Goal: Transaction & Acquisition: Purchase product/service

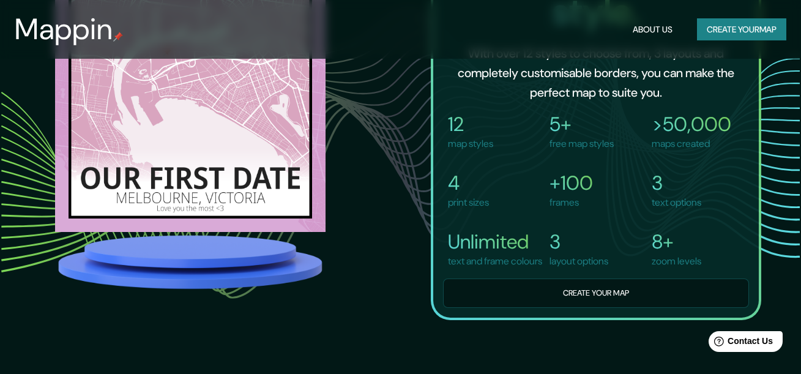
scroll to position [918, 0]
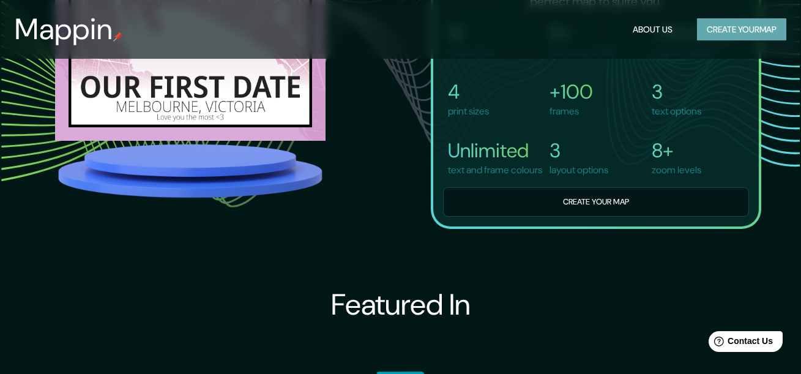
click at [774, 36] on button "Create your map" at bounding box center [741, 29] width 89 height 23
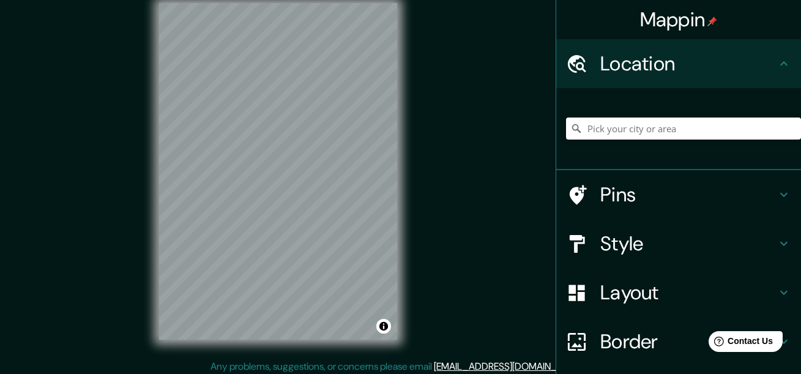
scroll to position [21, 0]
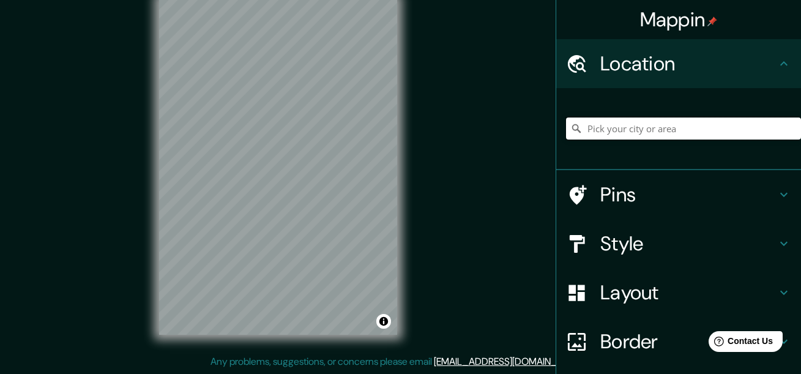
click at [614, 119] on input "Pick your city or area" at bounding box center [683, 129] width 235 height 22
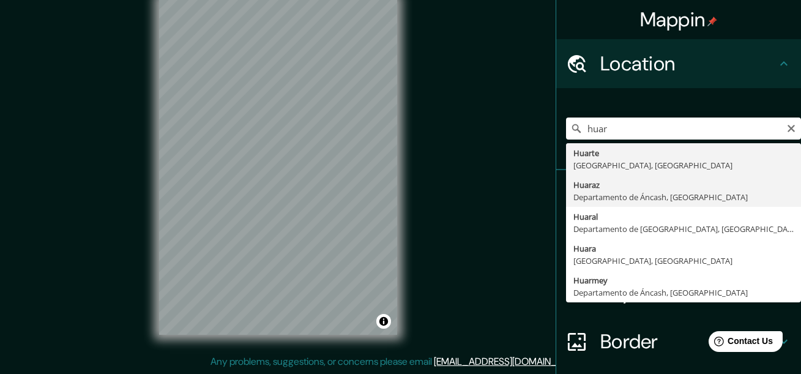
type input "Huaraz, [GEOGRAPHIC_DATA], [GEOGRAPHIC_DATA]"
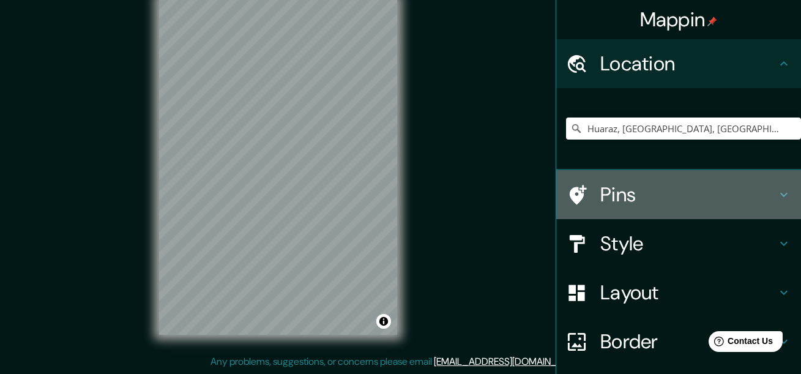
click at [777, 187] on div "Pins" at bounding box center [679, 194] width 245 height 49
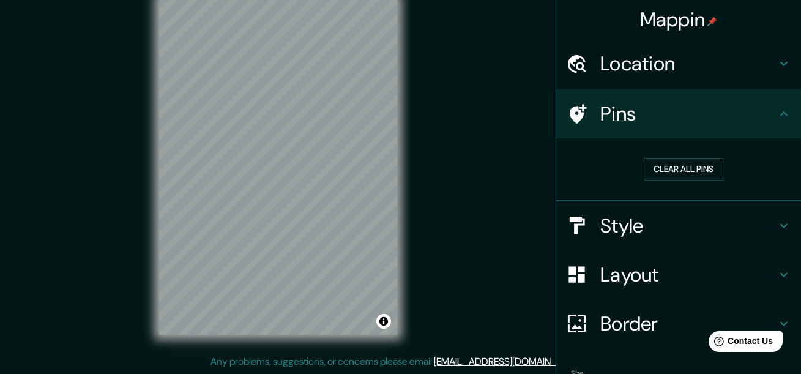
click at [782, 115] on div "Pins" at bounding box center [679, 113] width 245 height 49
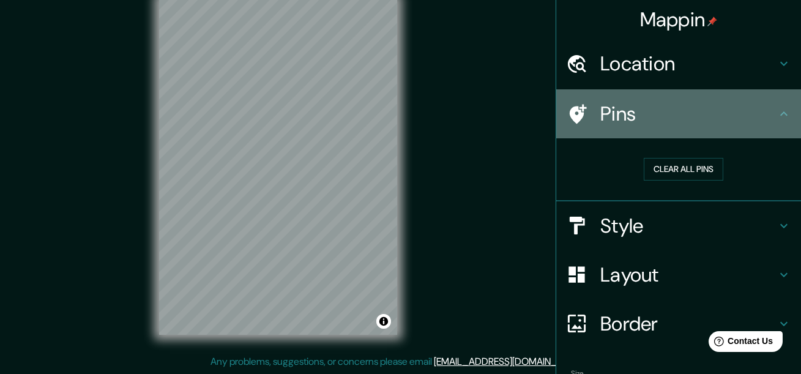
click at [781, 114] on icon at bounding box center [784, 113] width 7 height 4
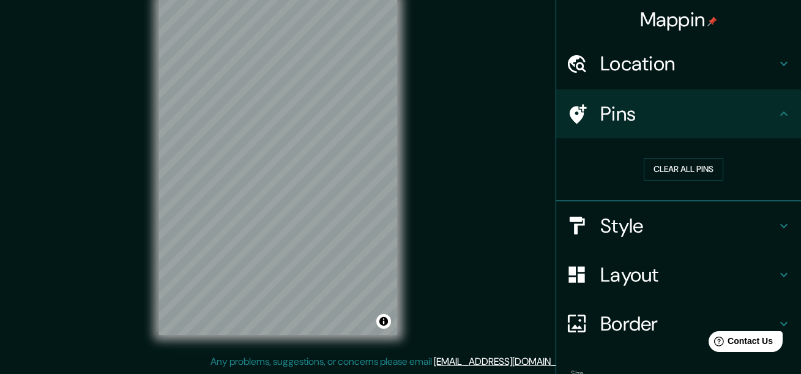
click at [786, 64] on div "Location" at bounding box center [679, 63] width 245 height 49
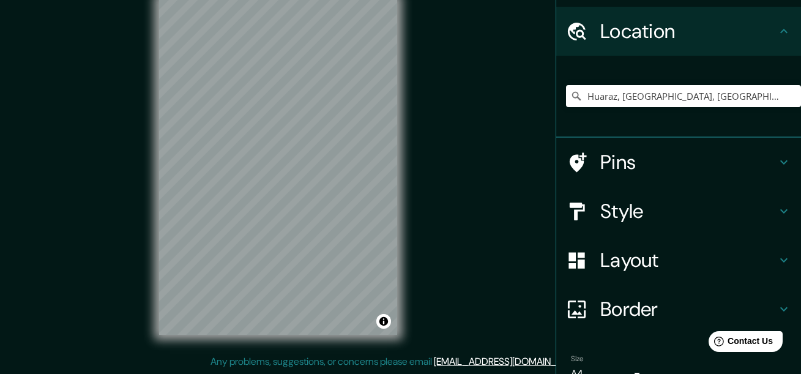
scroll to position [94, 0]
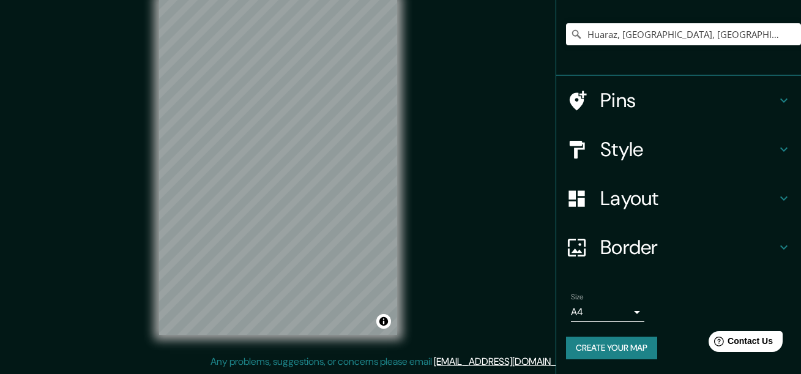
click at [764, 242] on h4 "Border" at bounding box center [689, 247] width 176 height 24
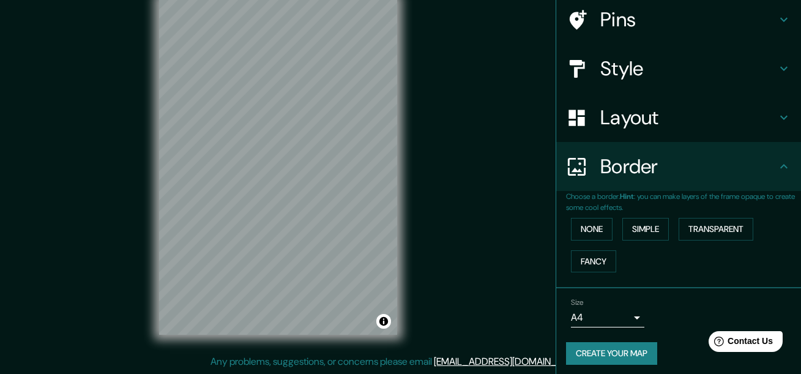
scroll to position [75, 0]
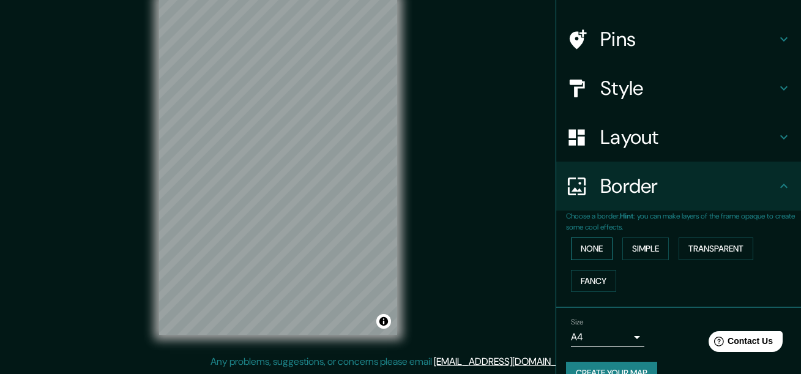
click at [574, 247] on button "None" at bounding box center [592, 249] width 42 height 23
click at [637, 254] on button "Simple" at bounding box center [646, 249] width 47 height 23
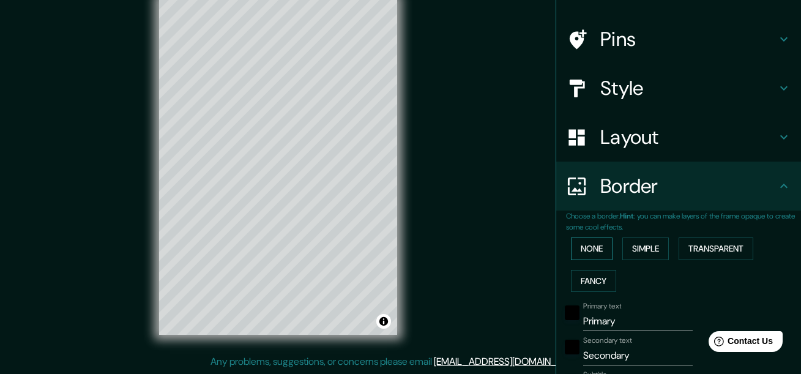
click at [590, 250] on button "None" at bounding box center [592, 249] width 42 height 23
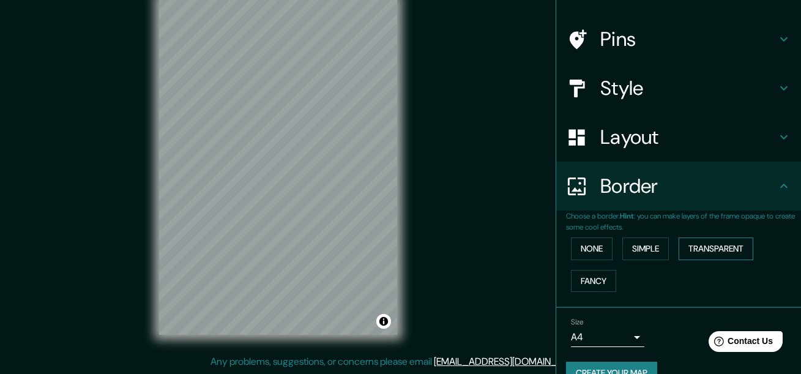
click at [711, 249] on button "Transparent" at bounding box center [716, 249] width 75 height 23
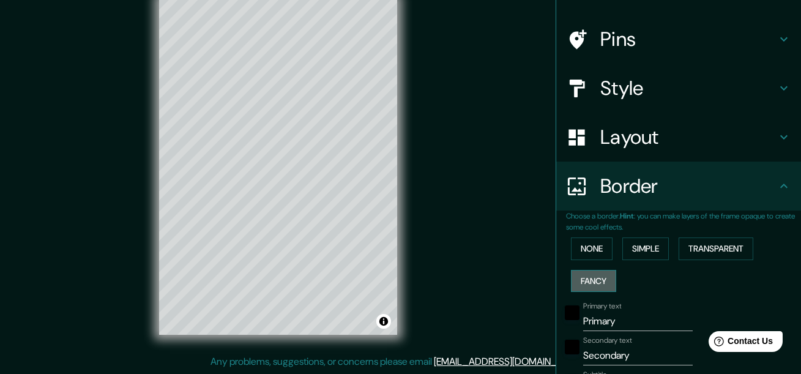
click at [582, 277] on button "Fancy" at bounding box center [593, 281] width 45 height 23
click at [581, 244] on button "None" at bounding box center [592, 249] width 42 height 23
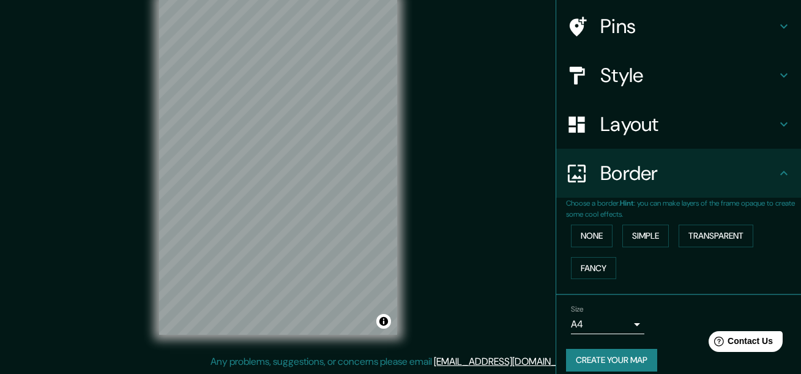
scroll to position [100, 0]
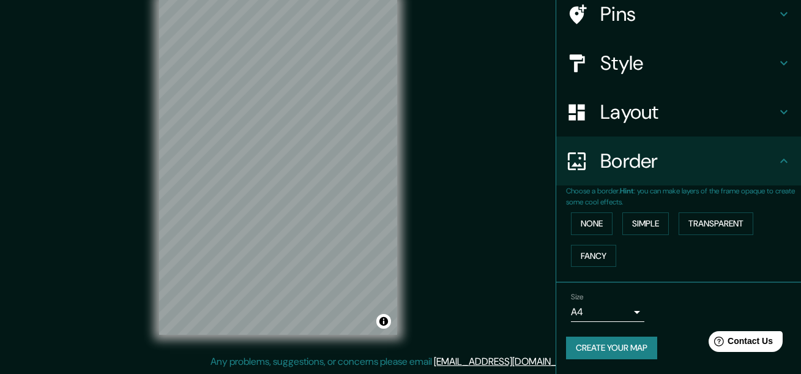
click at [786, 114] on div "Layout" at bounding box center [679, 112] width 245 height 49
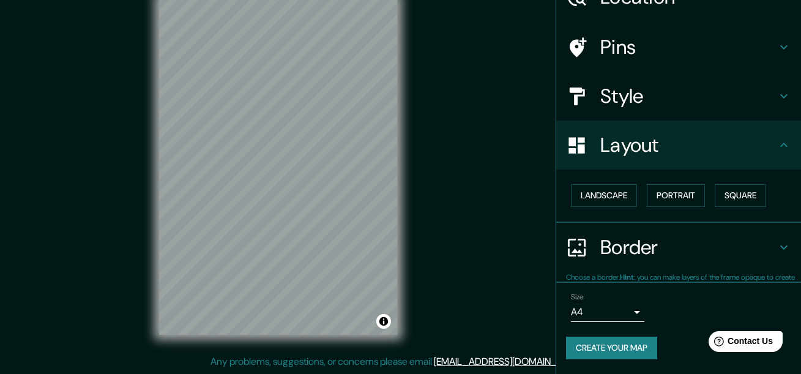
scroll to position [66, 0]
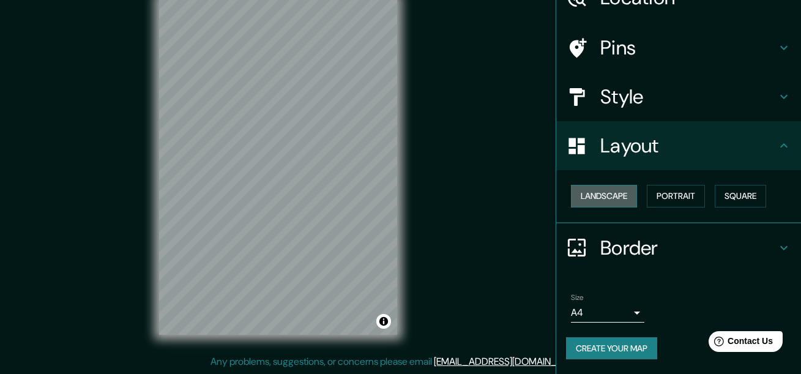
click at [608, 194] on button "Landscape" at bounding box center [604, 196] width 66 height 23
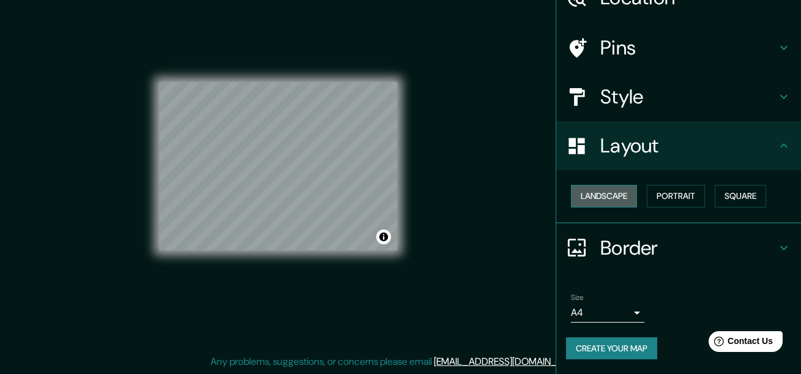
click at [608, 194] on button "Landscape" at bounding box center [604, 196] width 66 height 23
click at [672, 194] on button "Portrait" at bounding box center [676, 196] width 58 height 23
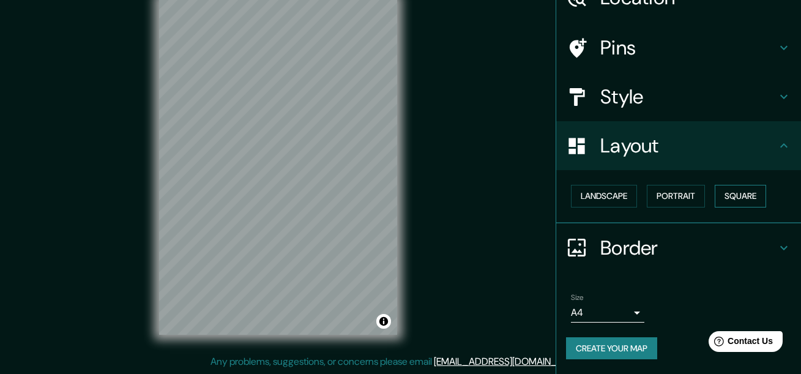
click at [727, 195] on button "Square" at bounding box center [740, 196] width 51 height 23
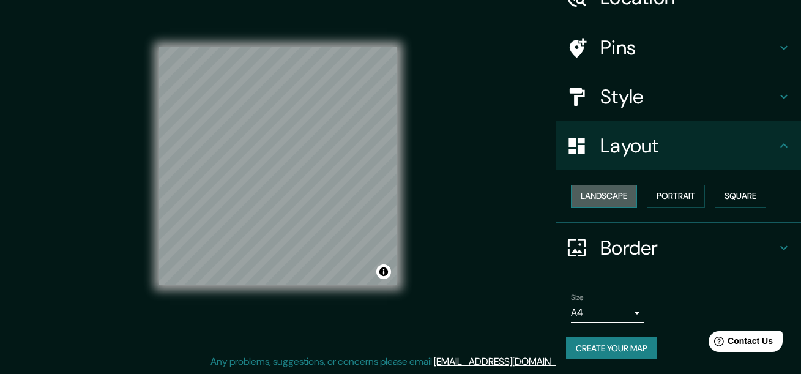
click at [602, 196] on button "Landscape" at bounding box center [604, 196] width 66 height 23
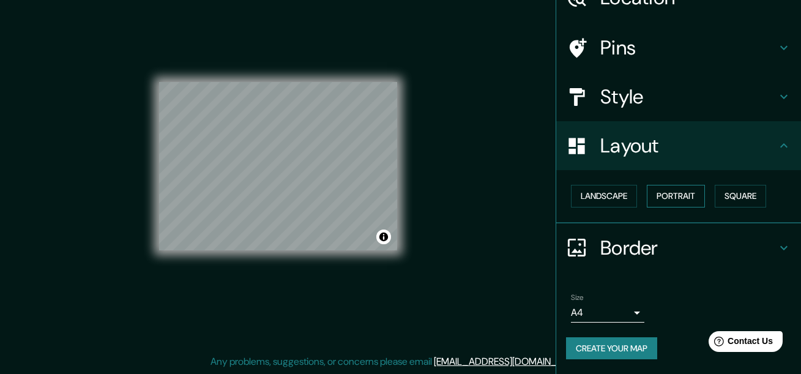
click at [666, 191] on button "Portrait" at bounding box center [676, 196] width 58 height 23
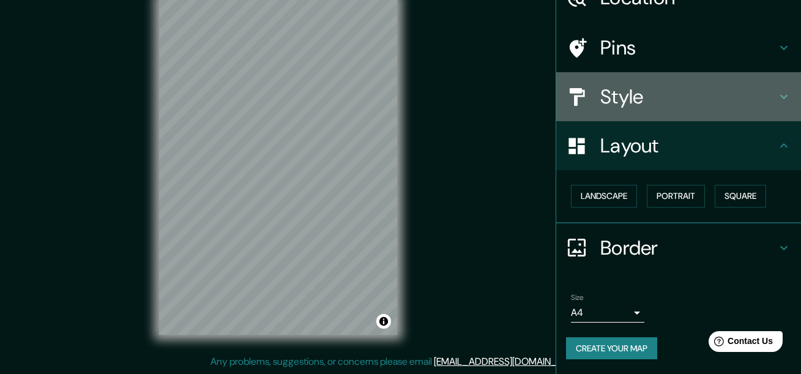
click at [778, 108] on div "Style" at bounding box center [679, 96] width 245 height 49
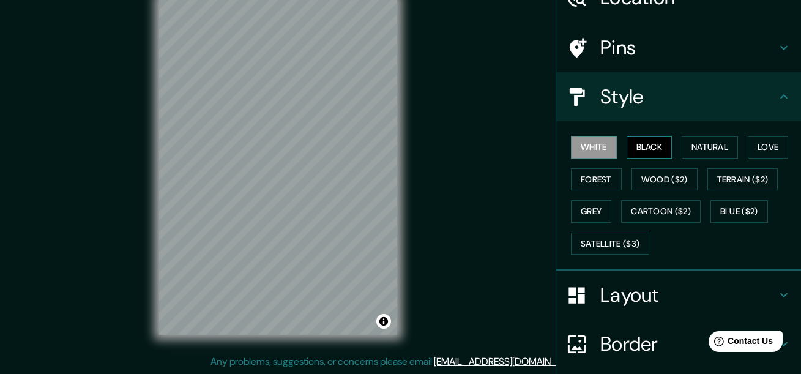
click at [634, 142] on button "Black" at bounding box center [650, 147] width 46 height 23
click at [713, 142] on button "Natural" at bounding box center [710, 147] width 56 height 23
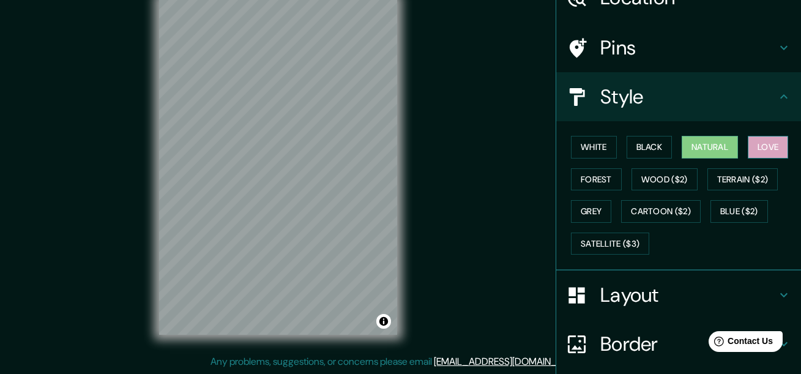
click at [751, 148] on button "Love" at bounding box center [768, 147] width 40 height 23
click at [584, 180] on button "Forest" at bounding box center [596, 179] width 51 height 23
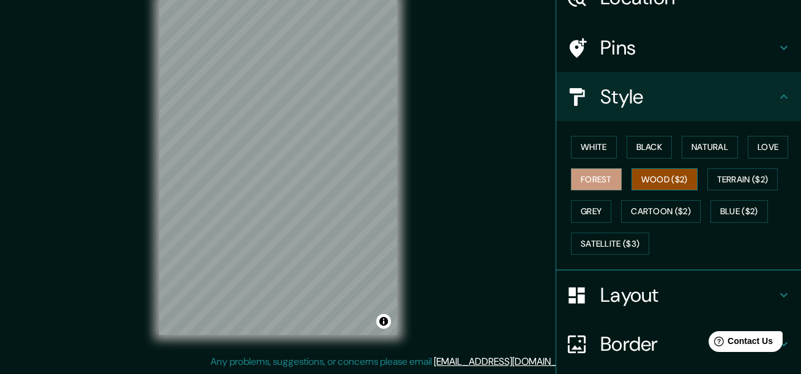
click at [650, 177] on button "Wood ($2)" at bounding box center [665, 179] width 66 height 23
click at [728, 179] on button "Terrain ($2)" at bounding box center [743, 179] width 71 height 23
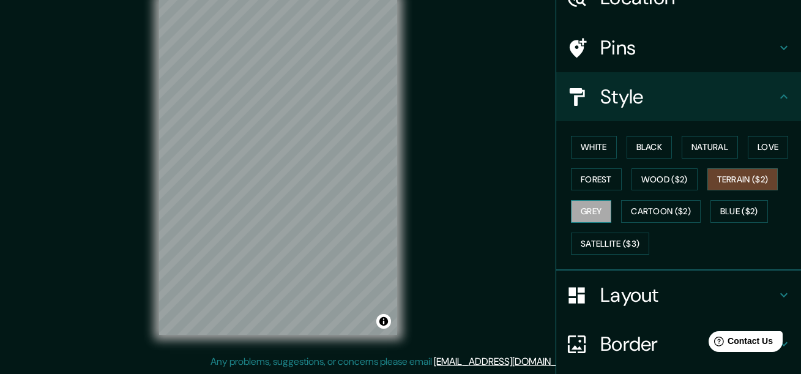
click at [601, 211] on div "White Black Natural Love Forest Wood ($2) Terrain ($2) Grey Cartoon ($2) Blue (…" at bounding box center [683, 195] width 235 height 129
click at [596, 210] on button "Grey" at bounding box center [591, 211] width 40 height 23
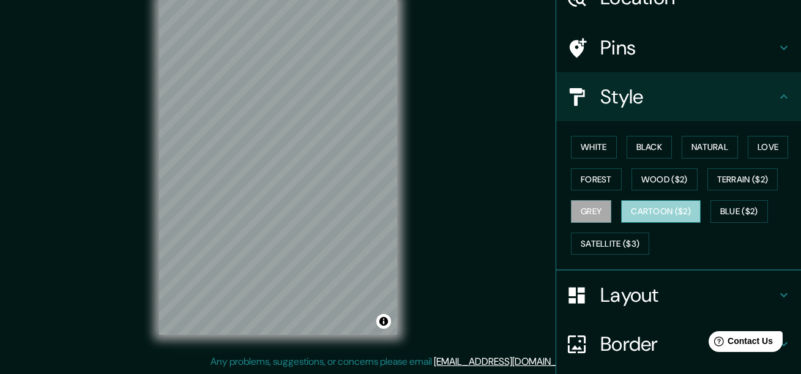
click at [644, 208] on button "Cartoon ($2)" at bounding box center [661, 211] width 80 height 23
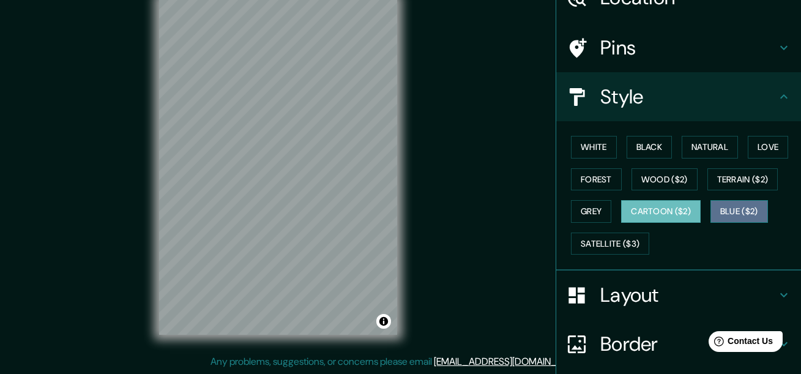
click at [713, 211] on button "Blue ($2)" at bounding box center [740, 211] width 58 height 23
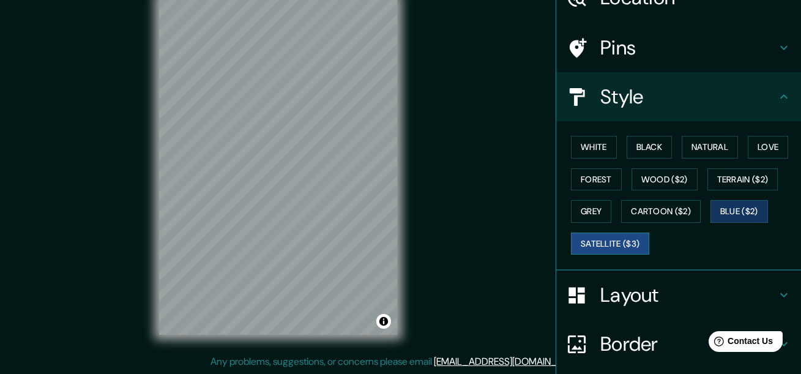
click at [607, 241] on button "Satellite ($3)" at bounding box center [610, 244] width 78 height 23
click at [664, 177] on button "Wood ($2)" at bounding box center [665, 179] width 66 height 23
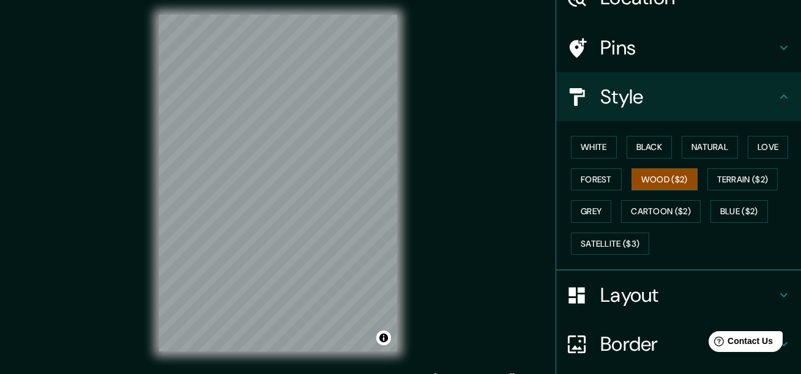
scroll to position [0, 0]
